Goal: Browse casually

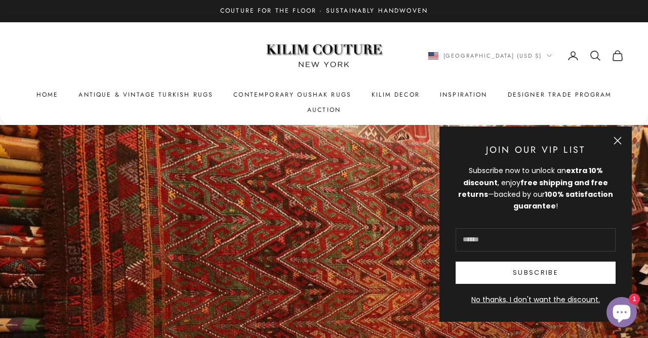
click at [618, 139] on button "Close" at bounding box center [617, 141] width 8 height 8
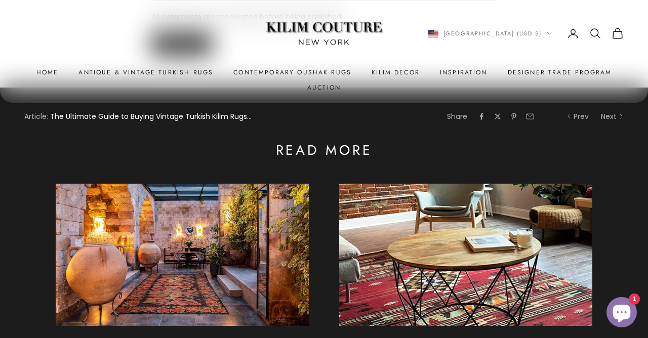
scroll to position [1736, 0]
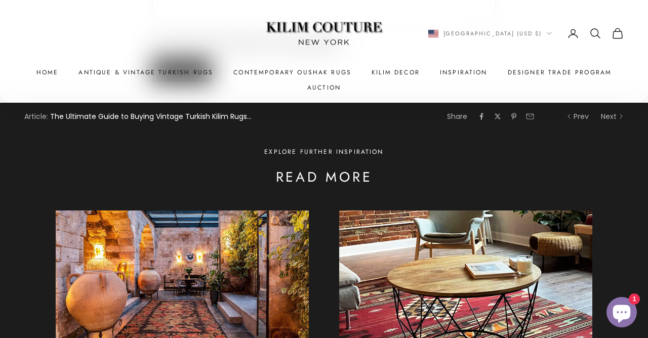
click at [511, 279] on link at bounding box center [465, 282] width 253 height 142
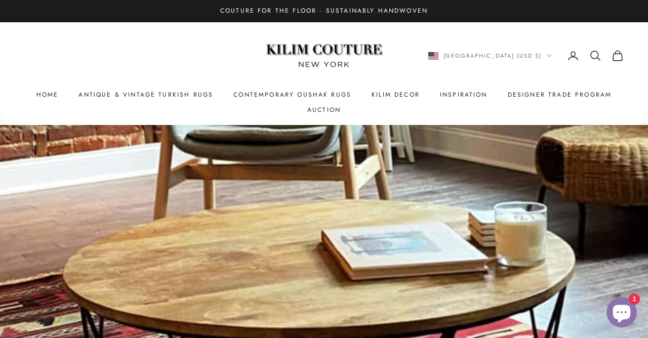
click at [401, 92] on summary "Kilim Decor" at bounding box center [395, 95] width 48 height 10
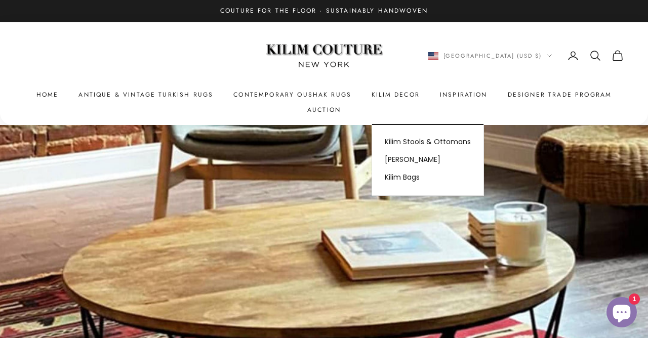
click at [459, 142] on link "Kilim Stools & Ottomans" at bounding box center [427, 142] width 111 height 18
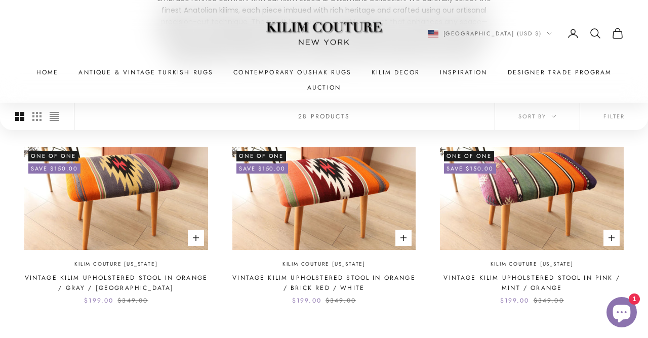
scroll to position [195, 0]
click at [526, 275] on link "Vintage Kilim Upholstered Stool in Pink / Mint / Orange" at bounding box center [532, 283] width 184 height 21
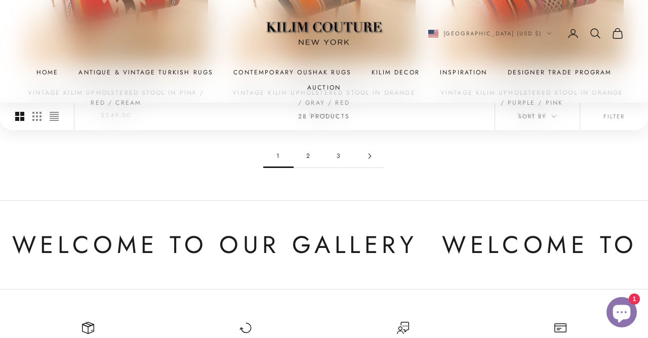
scroll to position [959, 0]
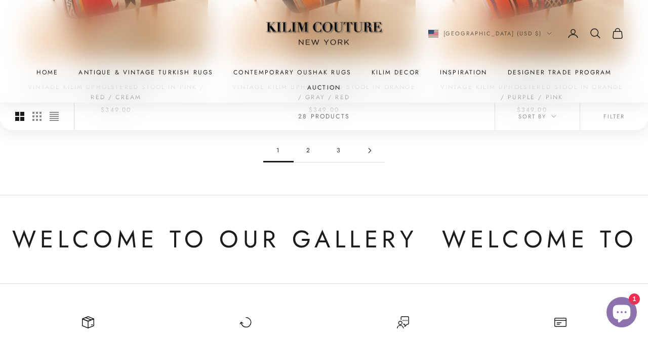
click at [309, 146] on link "2" at bounding box center [308, 150] width 30 height 23
click at [392, 69] on summary "Kilim Decor" at bounding box center [395, 72] width 48 height 10
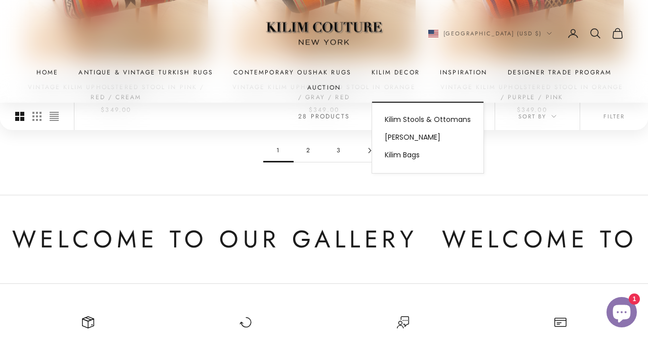
click at [458, 119] on link "Kilim Stools & Ottomans" at bounding box center [427, 120] width 111 height 18
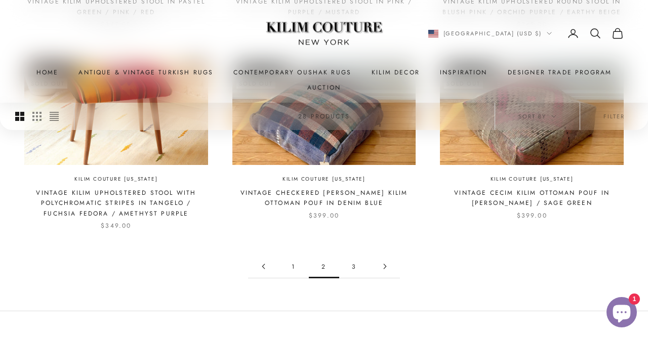
scroll to position [854, 0]
click at [352, 261] on link "3" at bounding box center [354, 266] width 30 height 23
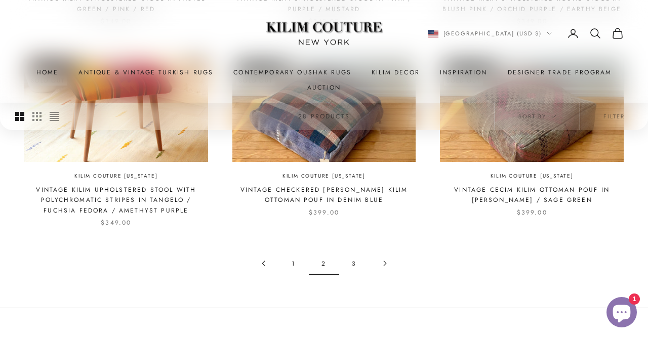
scroll to position [886, 0]
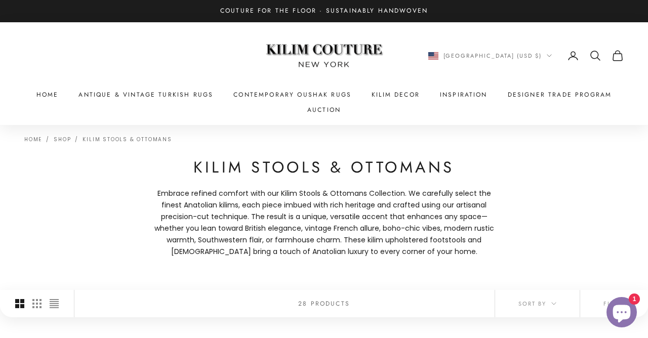
click at [404, 92] on summary "Kilim Decor" at bounding box center [395, 95] width 48 height 10
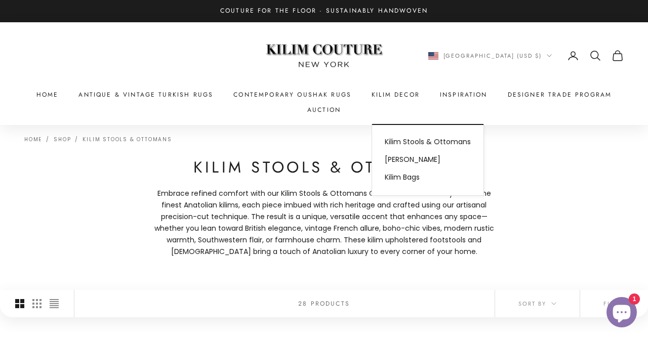
click at [418, 158] on link "[PERSON_NAME]" at bounding box center [427, 160] width 111 height 18
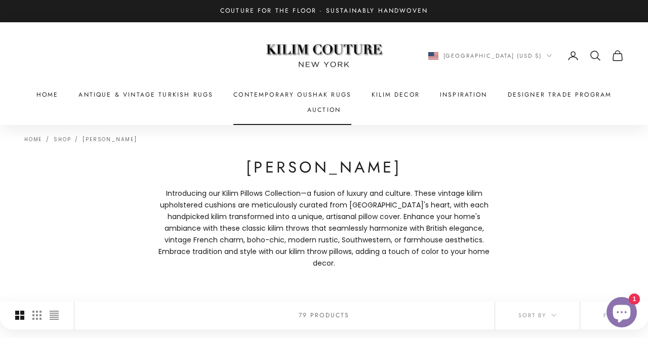
click at [330, 93] on link "Contemporary Oushak Rugs" at bounding box center [292, 95] width 118 height 10
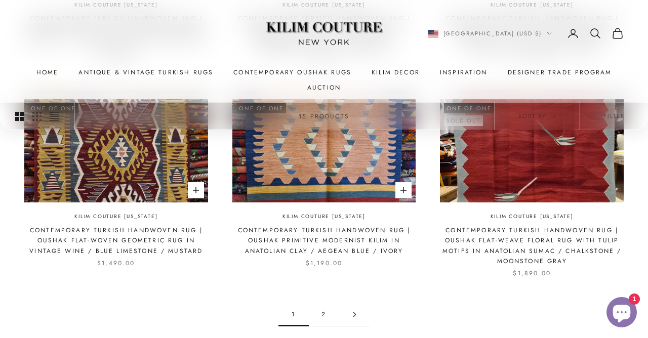
scroll to position [916, 0]
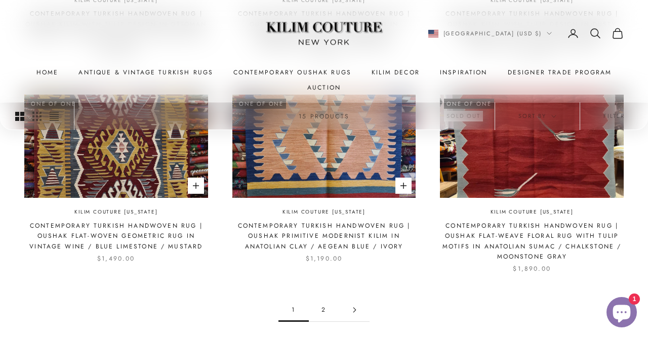
click at [323, 299] on link "2" at bounding box center [324, 310] width 30 height 23
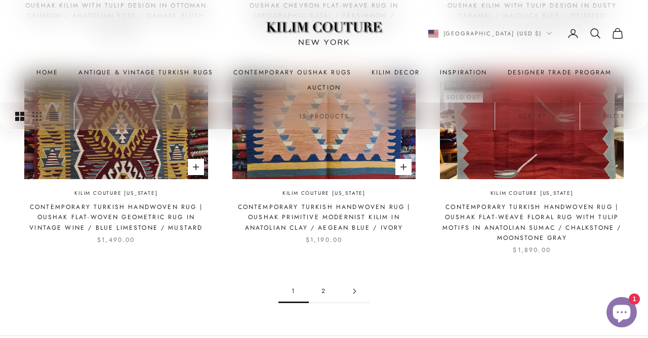
scroll to position [948, 0]
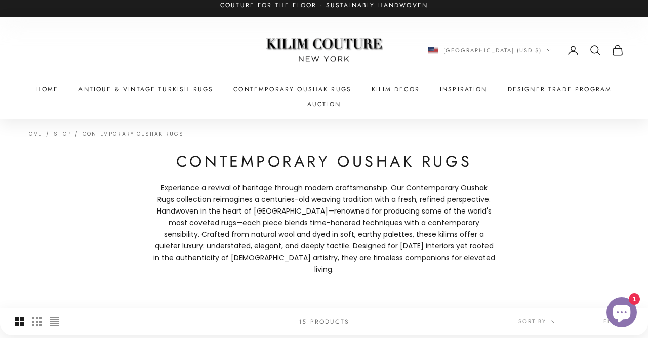
scroll to position [5, 0]
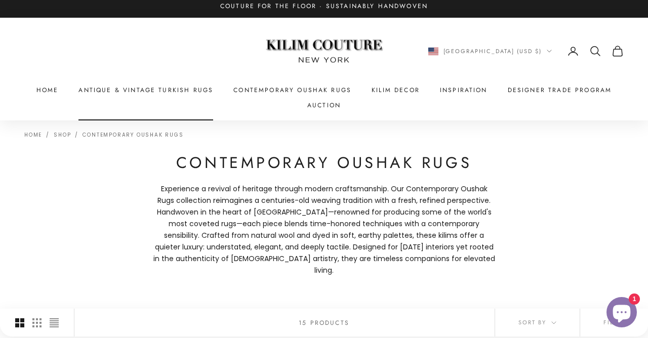
click at [186, 90] on link "Antique & Vintage Turkish Rugs" at bounding box center [145, 90] width 135 height 10
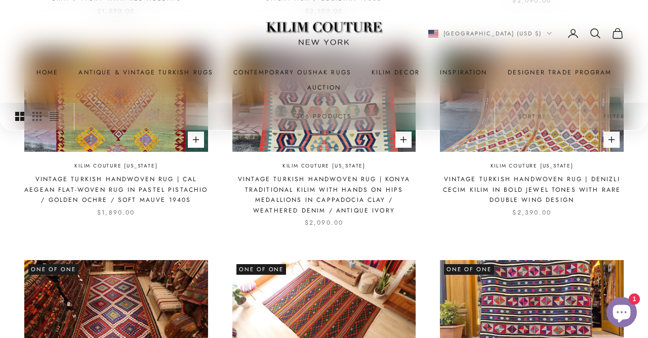
scroll to position [518, 0]
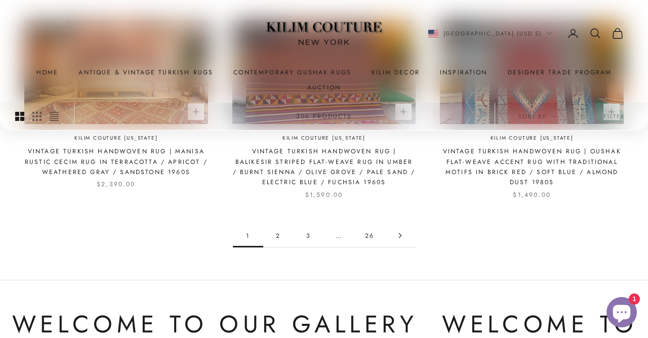
click at [281, 235] on link "2" at bounding box center [278, 235] width 30 height 23
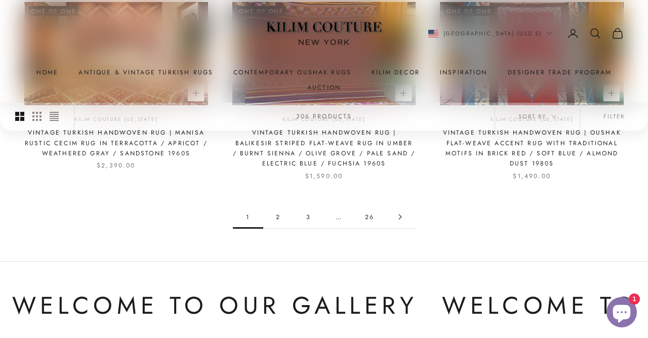
scroll to position [1000, 0]
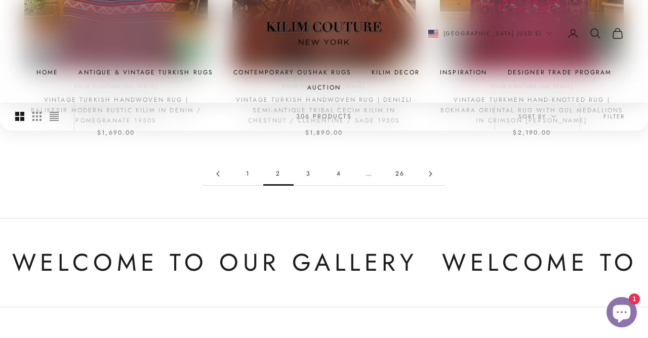
scroll to position [1017, 0]
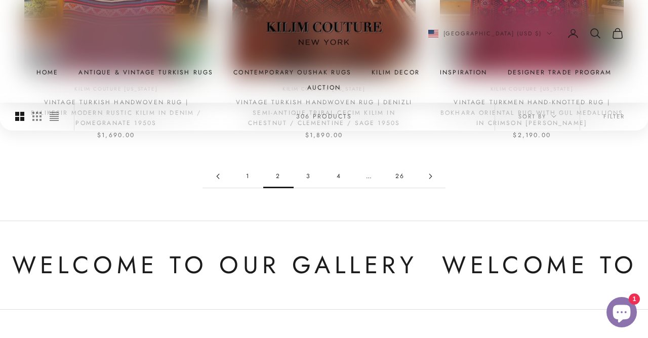
click at [308, 171] on link "3" at bounding box center [308, 176] width 30 height 23
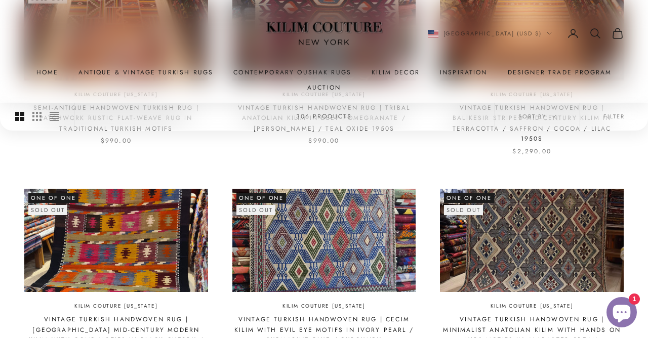
scroll to position [581, 0]
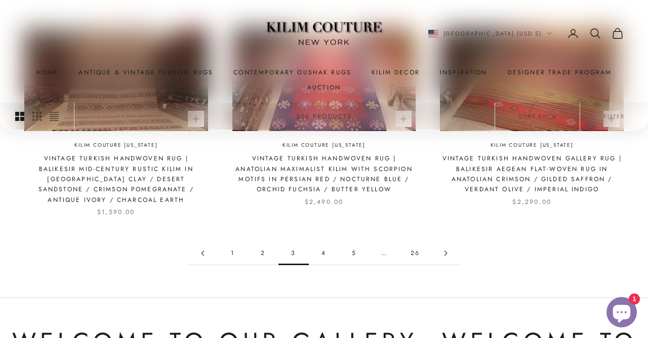
click at [329, 242] on link "4" at bounding box center [324, 253] width 30 height 23
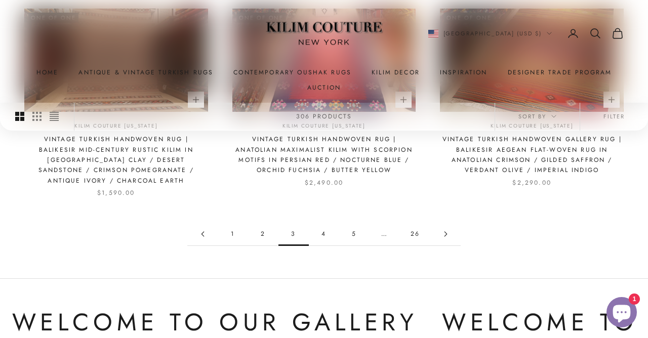
scroll to position [993, 0]
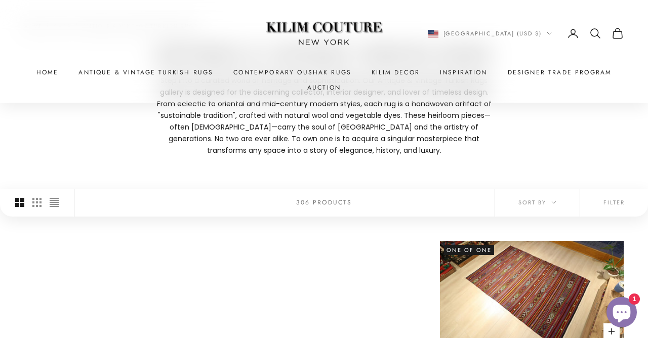
scroll to position [115, 0]
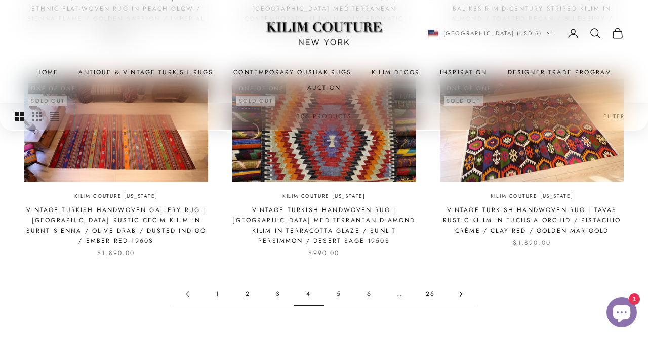
click at [339, 293] on link "5" at bounding box center [339, 294] width 30 height 23
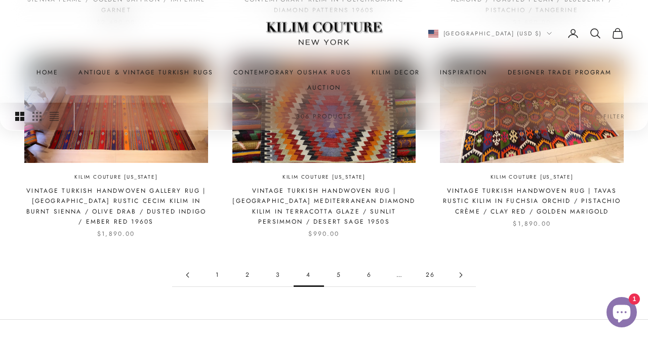
scroll to position [932, 0]
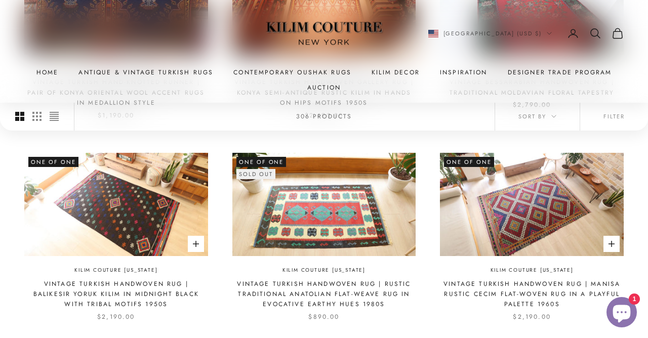
scroll to position [817, 0]
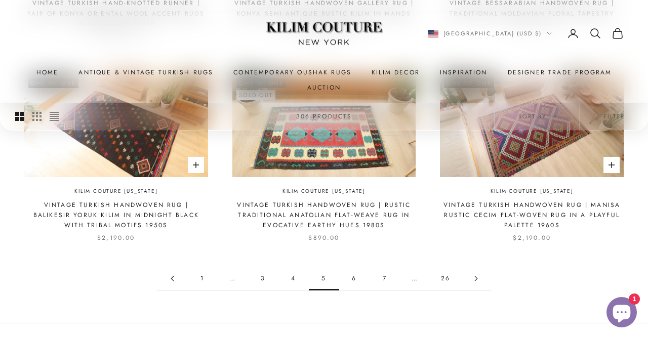
click at [355, 277] on link "6" at bounding box center [354, 278] width 30 height 23
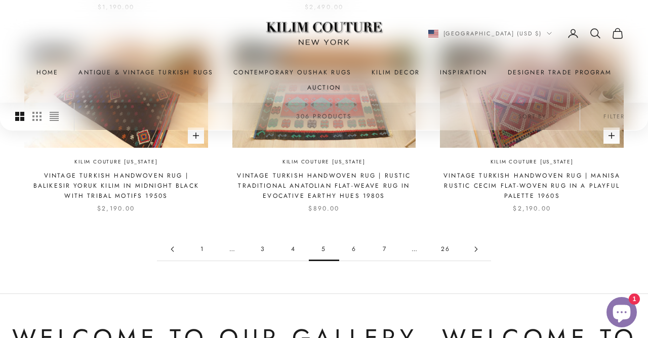
scroll to position [927, 0]
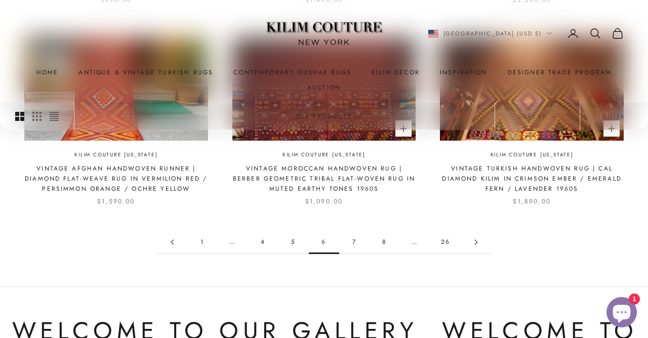
click at [349, 241] on link "7" at bounding box center [354, 242] width 30 height 23
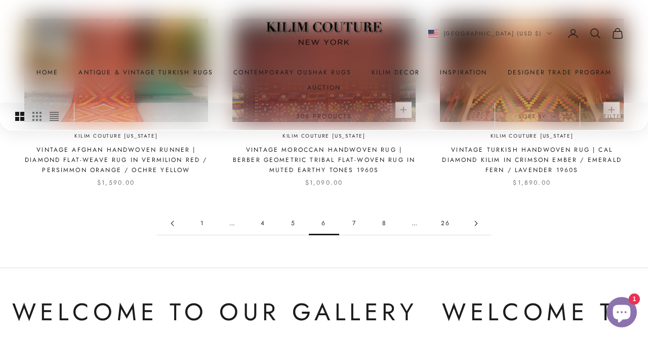
scroll to position [963, 0]
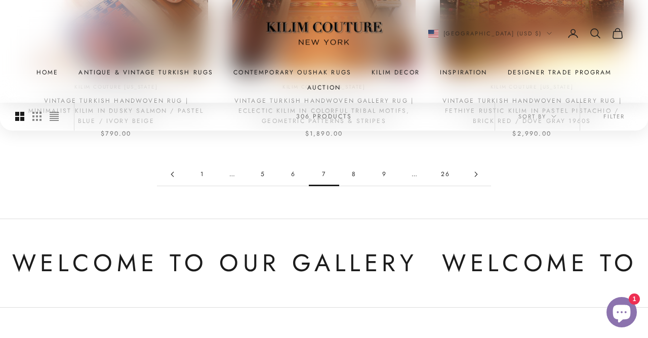
scroll to position [1002, 0]
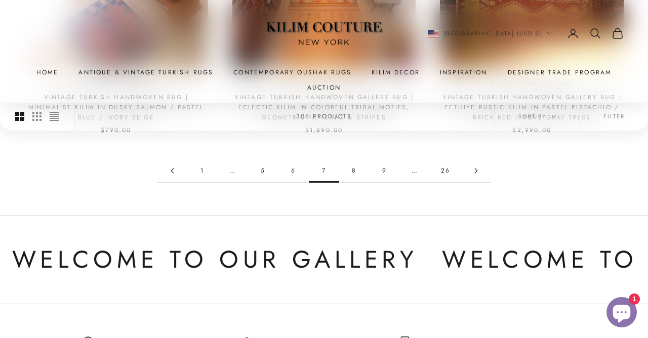
click at [354, 165] on link "8" at bounding box center [354, 170] width 30 height 23
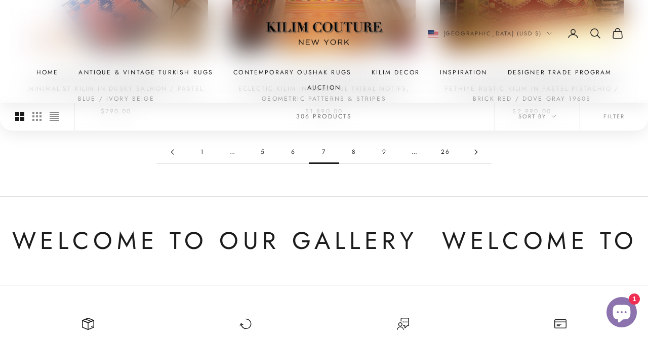
scroll to position [1034, 0]
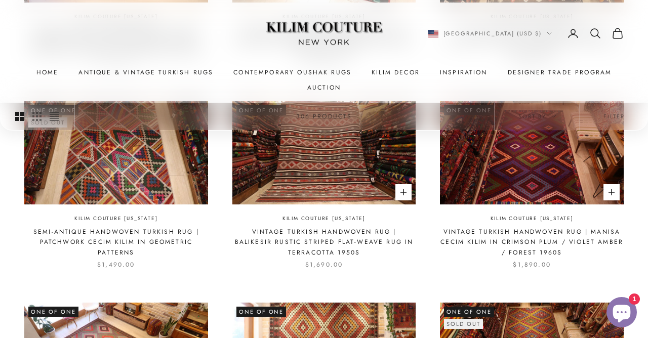
scroll to position [455, 0]
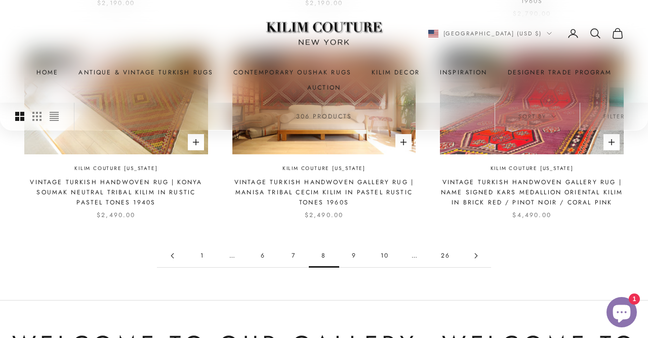
click at [352, 244] on link "9" at bounding box center [354, 255] width 30 height 23
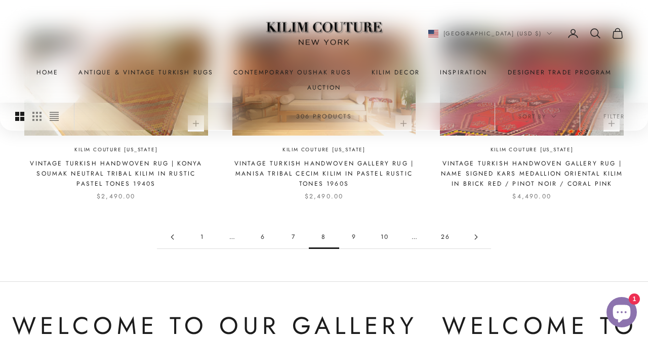
scroll to position [949, 0]
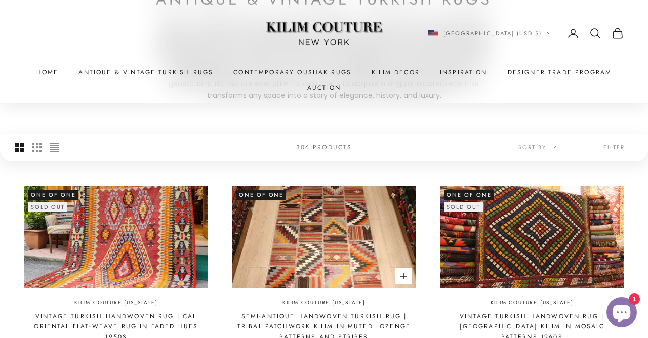
scroll to position [169, 0]
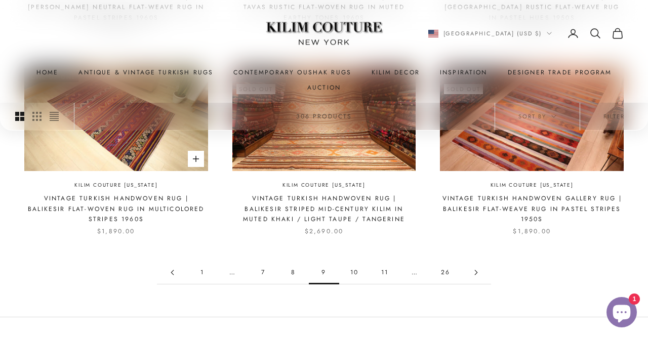
click at [358, 271] on link "10" at bounding box center [354, 272] width 30 height 23
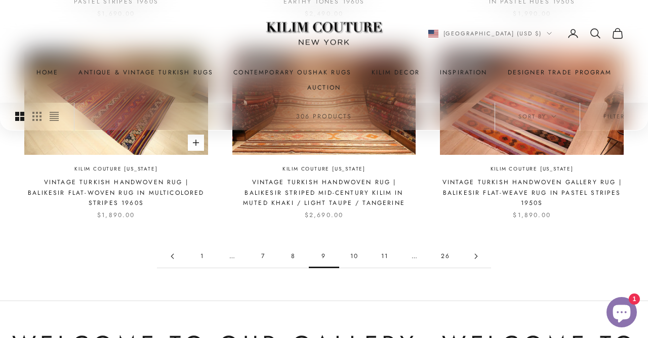
scroll to position [922, 0]
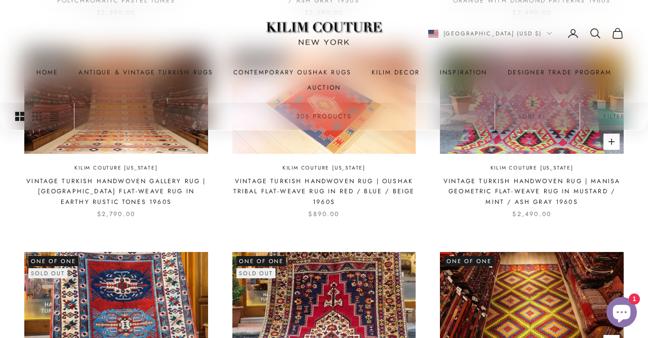
scroll to position [708, 0]
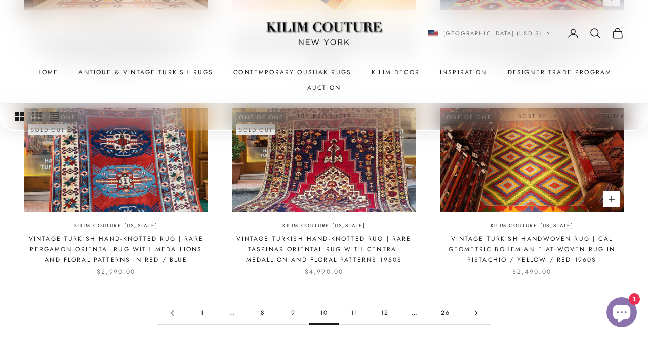
click at [362, 314] on link "11" at bounding box center [354, 313] width 30 height 23
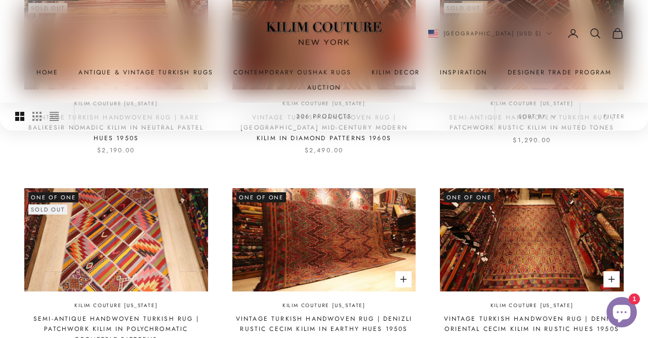
scroll to position [368, 0]
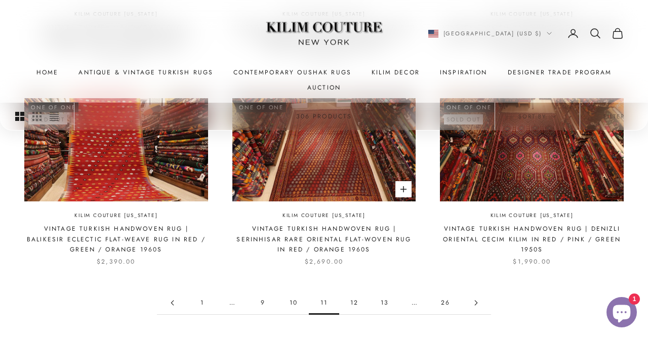
click at [362, 302] on link "12" at bounding box center [354, 302] width 30 height 23
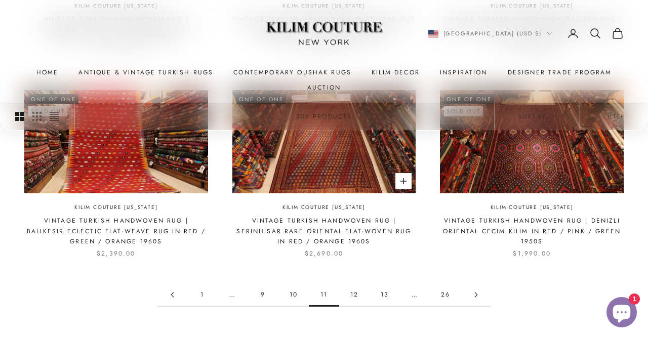
scroll to position [892, 0]
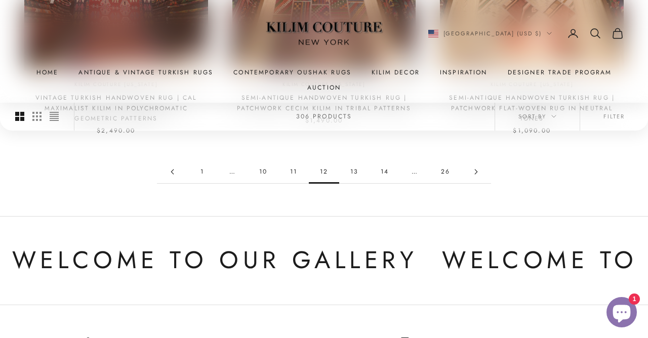
scroll to position [988, 0]
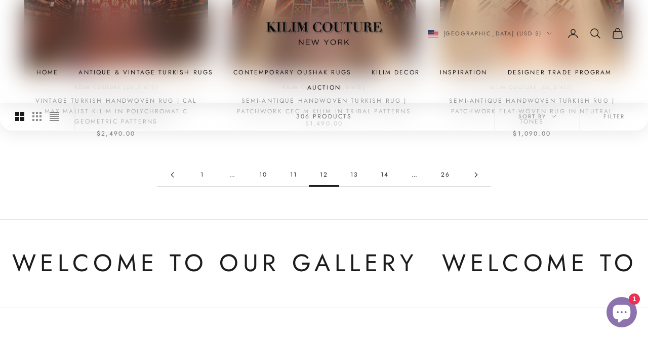
click at [386, 175] on link "14" at bounding box center [384, 174] width 30 height 23
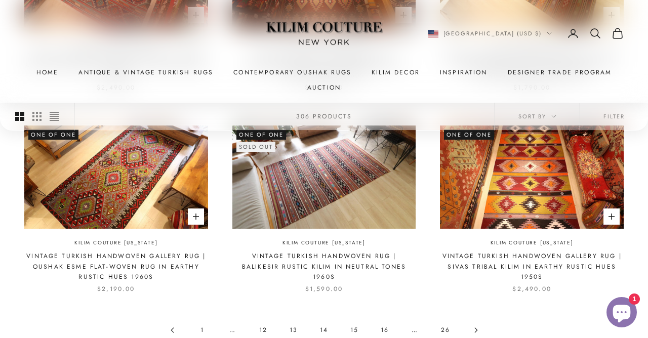
scroll to position [833, 0]
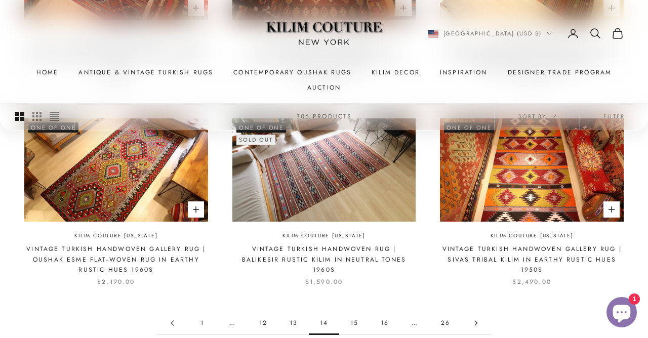
click at [360, 322] on link "15" at bounding box center [354, 323] width 30 height 23
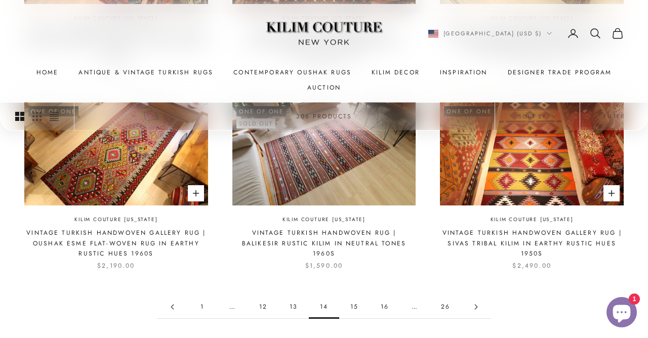
scroll to position [872, 0]
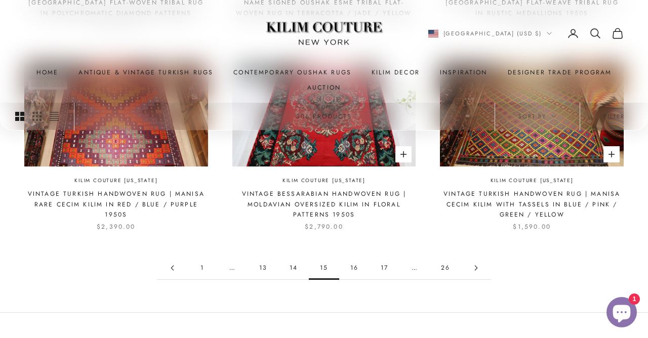
scroll to position [893, 0]
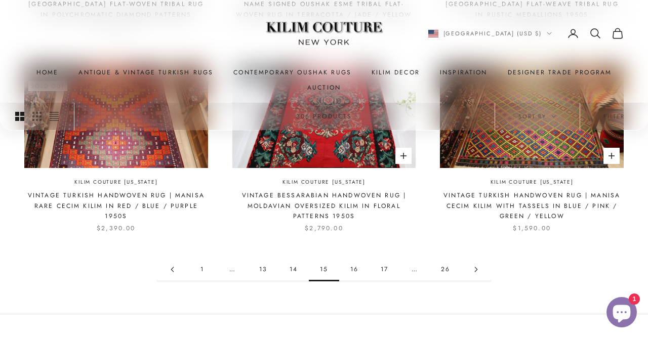
click at [358, 267] on link "16" at bounding box center [354, 269] width 30 height 23
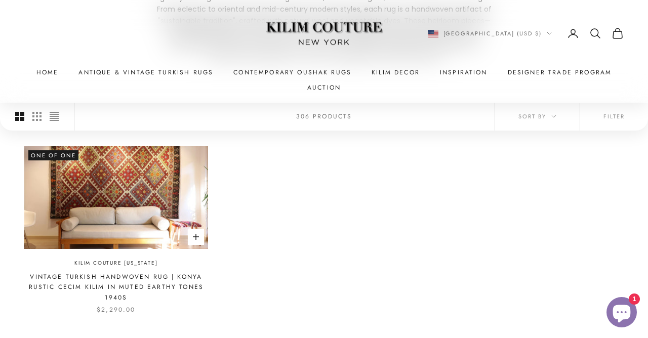
scroll to position [208, 0]
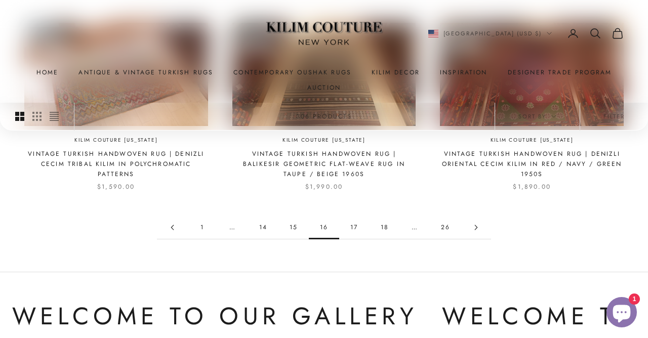
click at [357, 221] on link "17" at bounding box center [354, 227] width 30 height 23
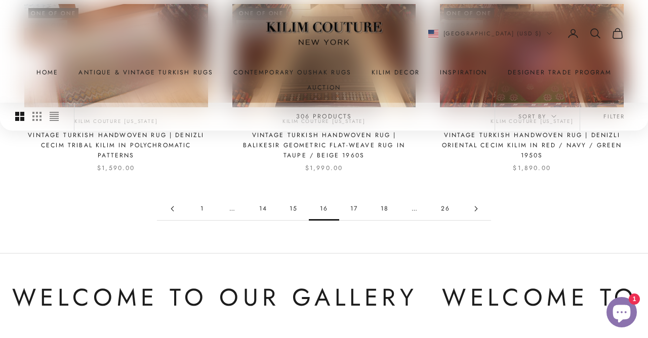
scroll to position [978, 0]
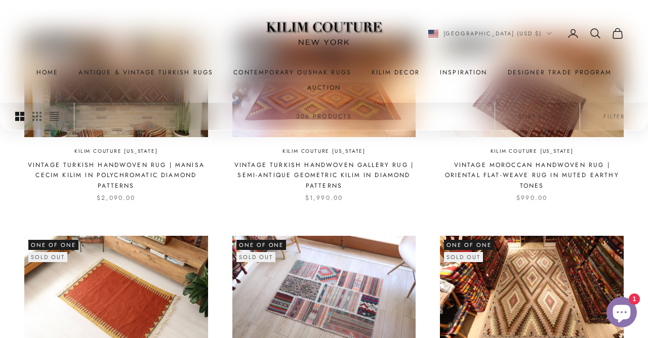
scroll to position [327, 0]
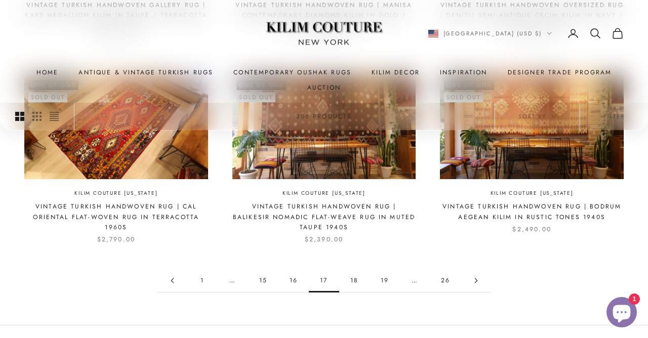
click at [371, 281] on link "19" at bounding box center [384, 280] width 30 height 23
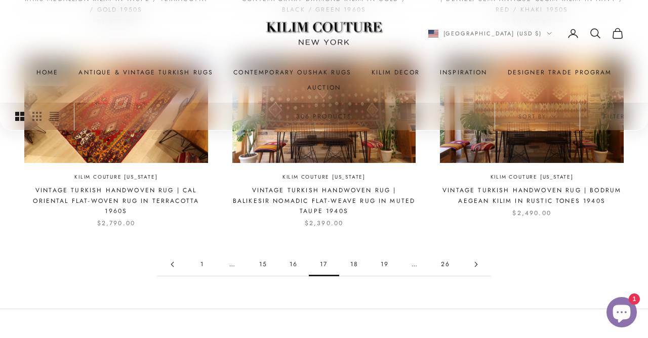
scroll to position [914, 0]
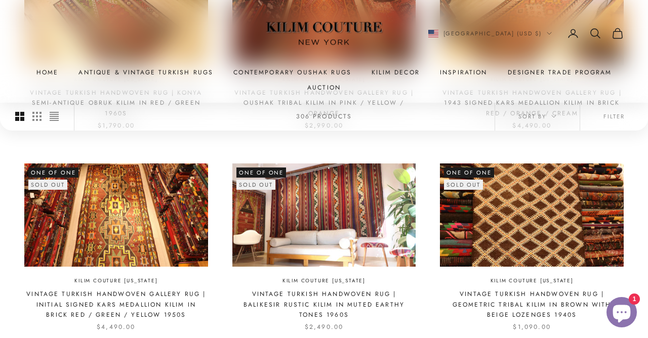
scroll to position [795, 0]
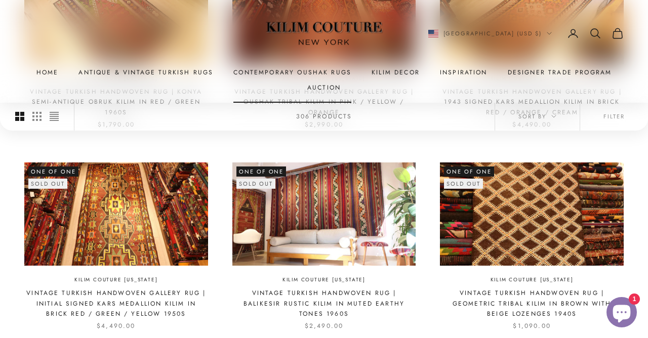
click at [324, 71] on link "Contemporary Oushak Rugs" at bounding box center [292, 72] width 118 height 10
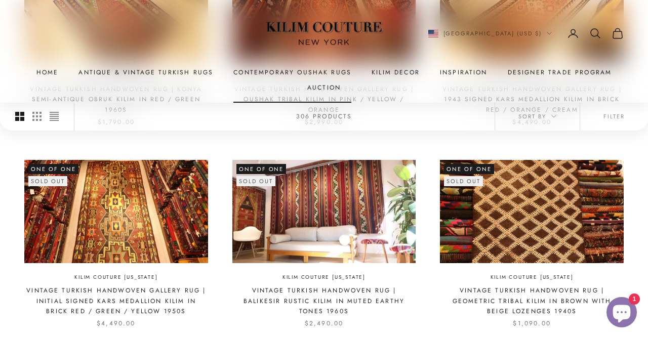
scroll to position [828, 0]
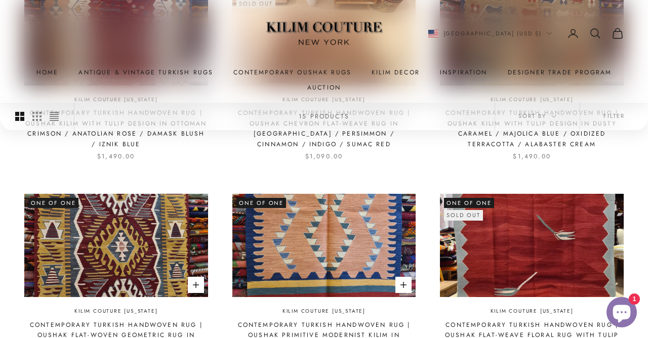
scroll to position [819, 0]
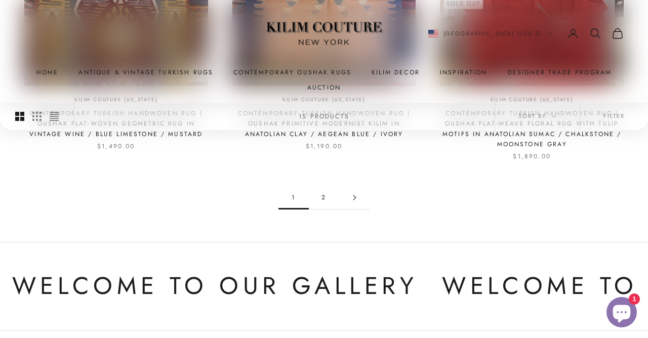
click at [319, 186] on link "2" at bounding box center [324, 197] width 30 height 23
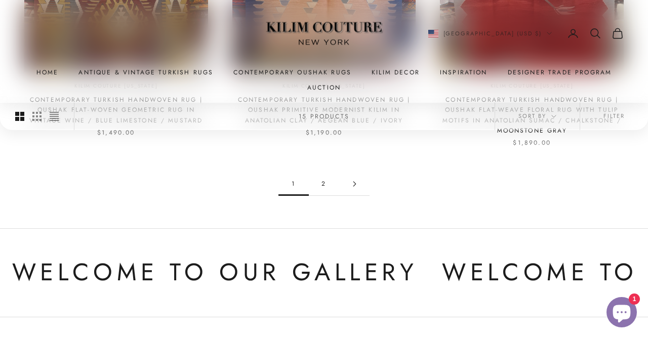
scroll to position [1061, 0]
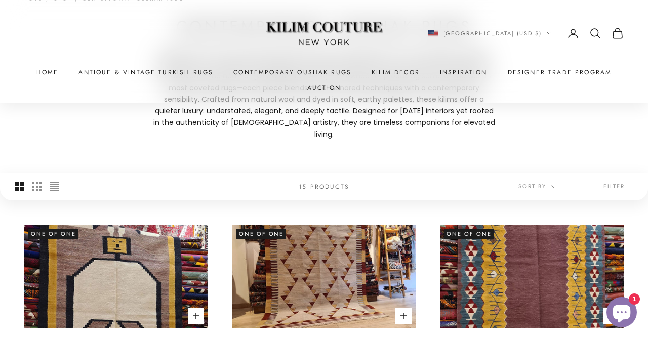
scroll to position [139, 0]
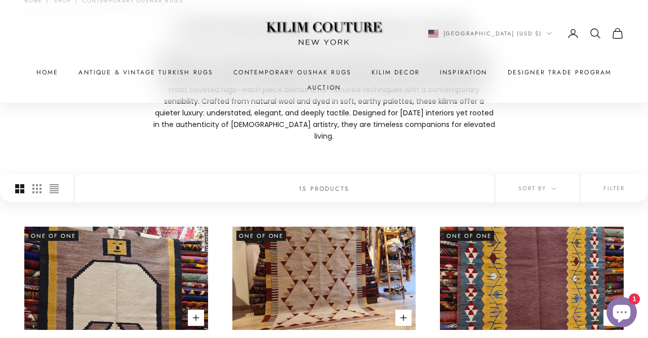
click at [397, 73] on summary "Kilim Decor" at bounding box center [395, 72] width 48 height 10
click at [469, 76] on link "Inspiration" at bounding box center [464, 72] width 48 height 10
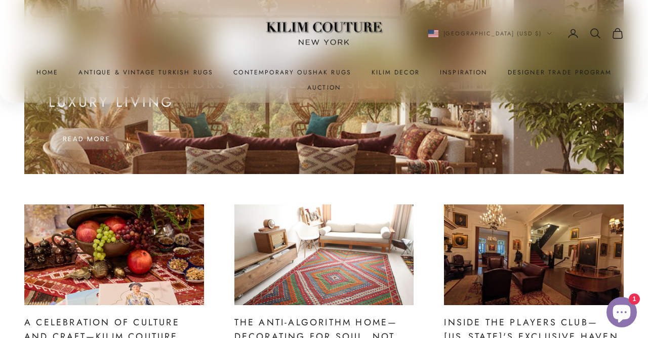
scroll to position [228, 0]
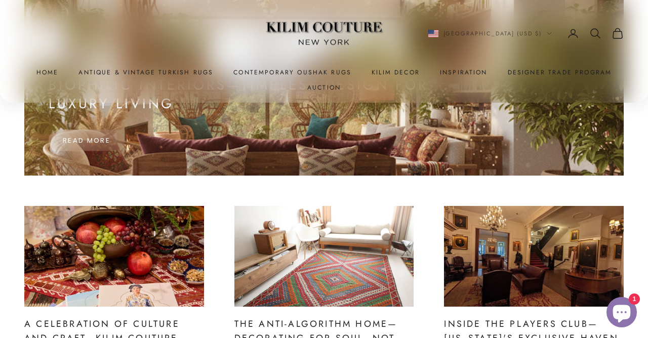
click at [346, 244] on link at bounding box center [324, 256] width 180 height 101
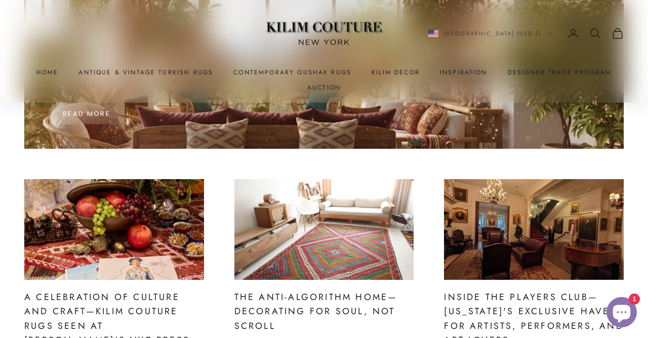
scroll to position [260, 0]
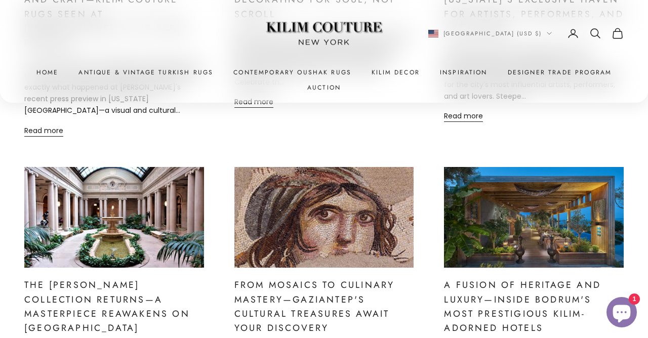
click at [329, 220] on link at bounding box center [324, 217] width 180 height 101
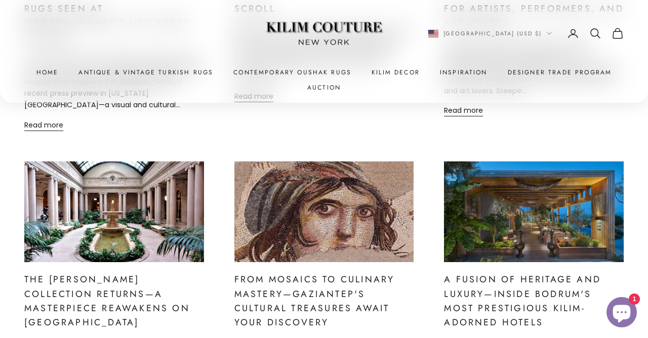
scroll to position [585, 0]
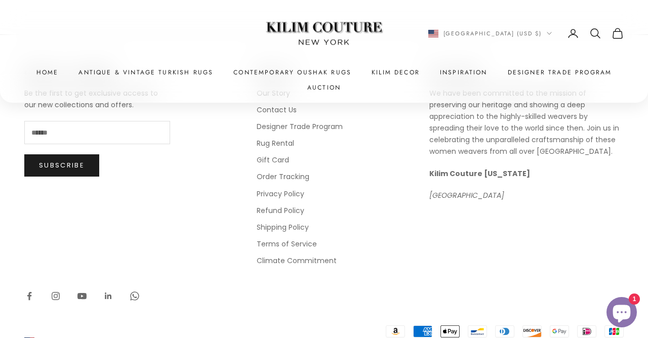
scroll to position [2119, 0]
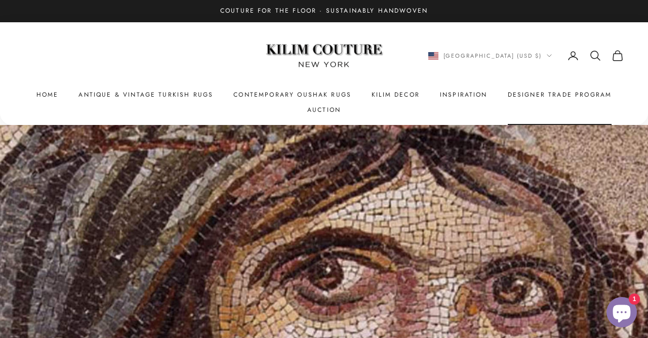
click at [578, 92] on link "Designer Trade Program" at bounding box center [560, 95] width 104 height 10
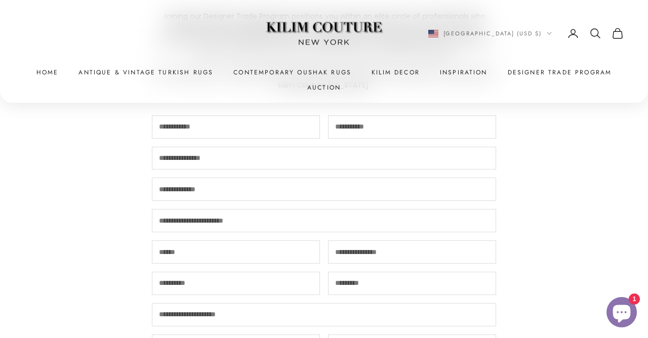
scroll to position [410, 0]
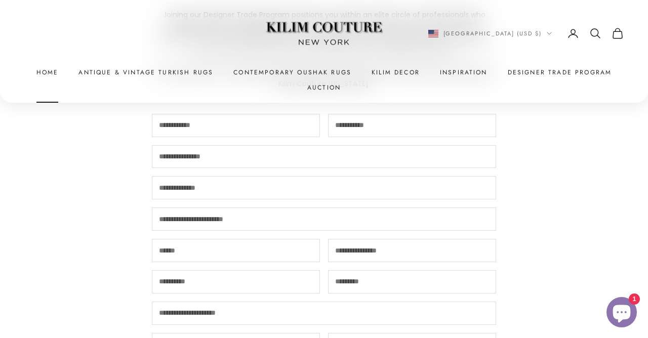
click at [49, 73] on link "Home" at bounding box center [47, 72] width 22 height 10
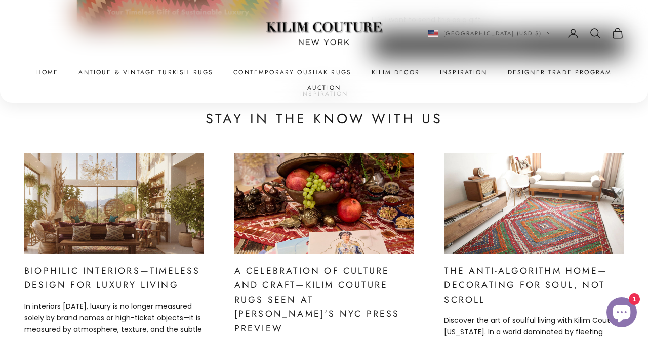
scroll to position [4192, 0]
